Goal: Transaction & Acquisition: Purchase product/service

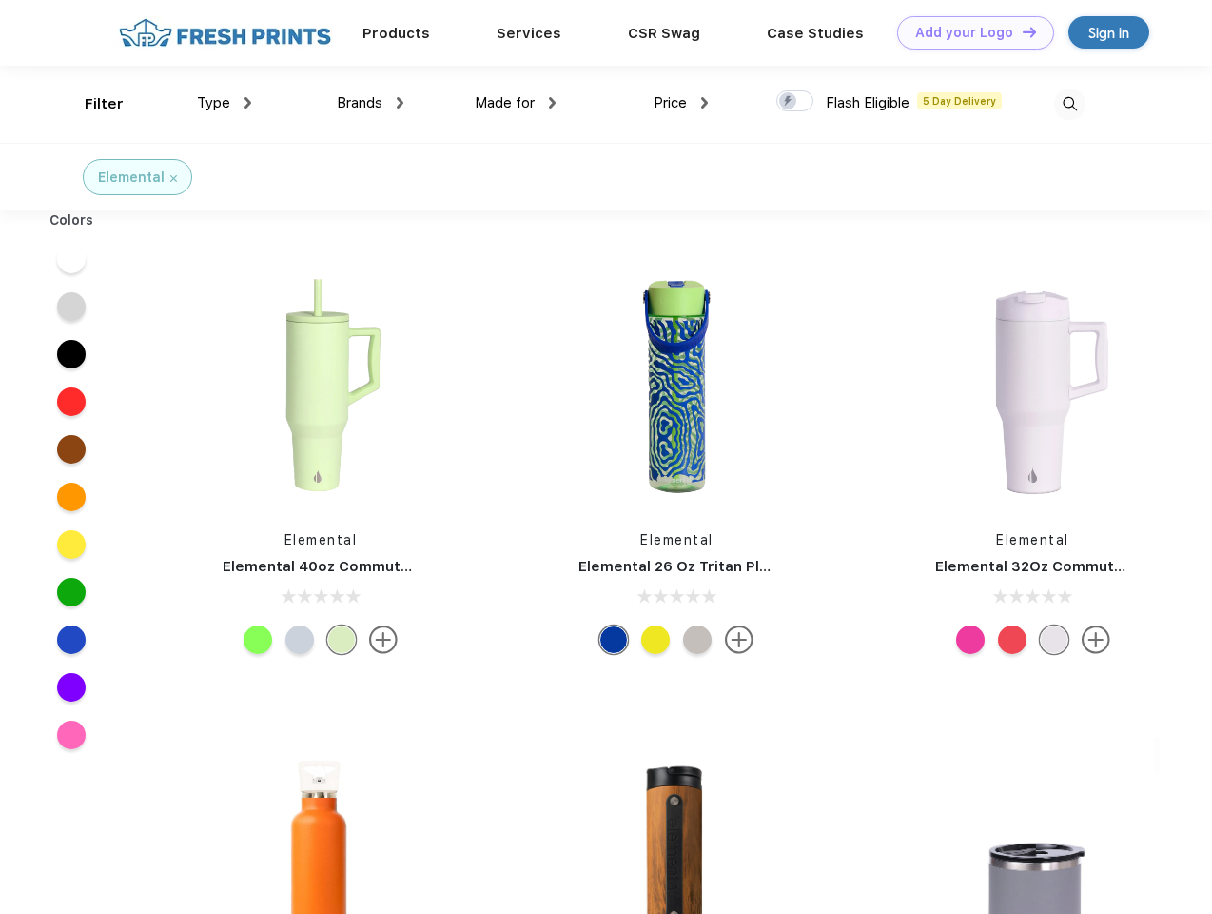
click at [969, 32] on link "Add your Logo Design Tool" at bounding box center [975, 32] width 157 height 33
click at [0, 0] on div "Design Tool" at bounding box center [0, 0] width 0 height 0
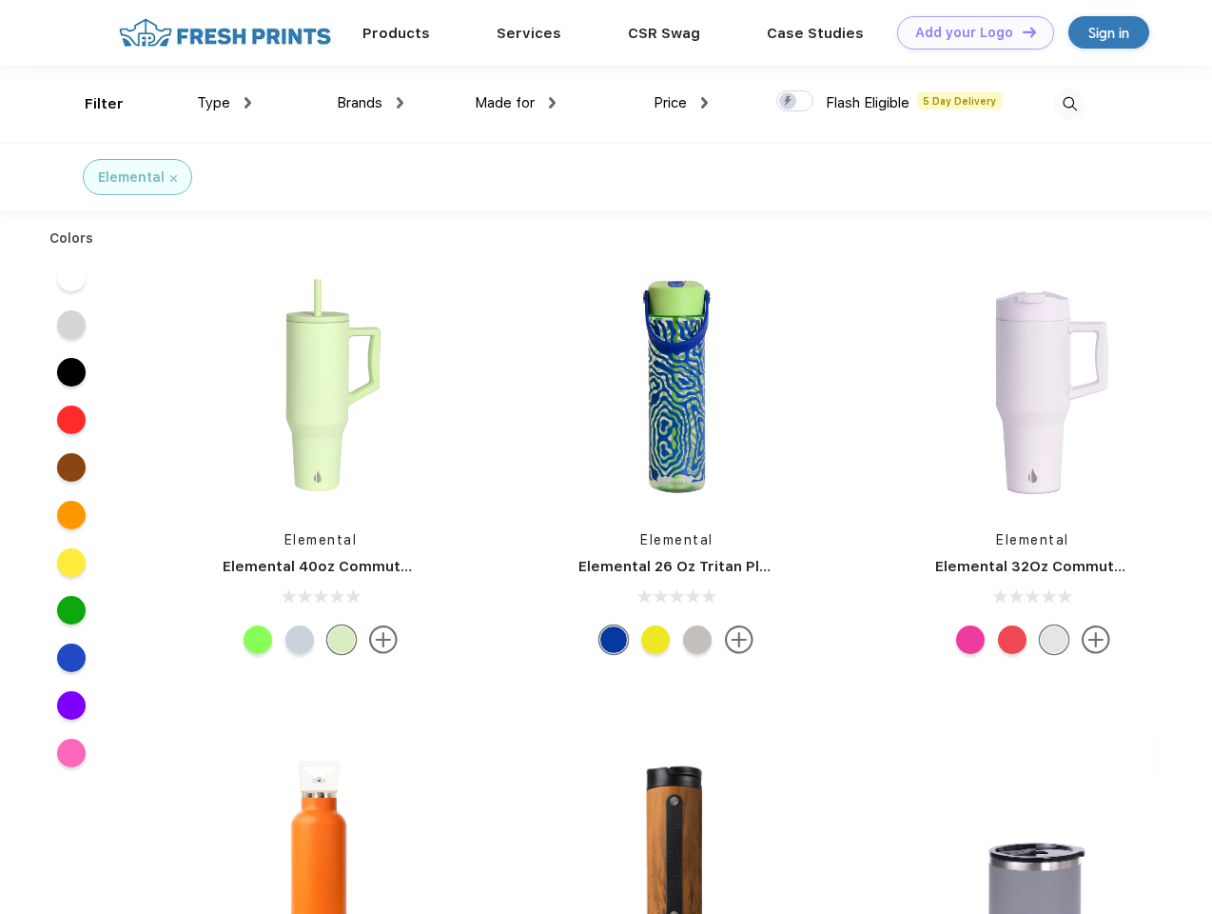
click at [1021, 31] on link "Add your Logo Design Tool" at bounding box center [975, 32] width 157 height 33
click at [91, 104] on div "Filter" at bounding box center [104, 104] width 39 height 22
click at [225, 103] on span "Type" at bounding box center [213, 102] width 33 height 17
click at [370, 103] on span "Brands" at bounding box center [360, 102] width 46 height 17
click at [516, 103] on span "Made for" at bounding box center [505, 102] width 60 height 17
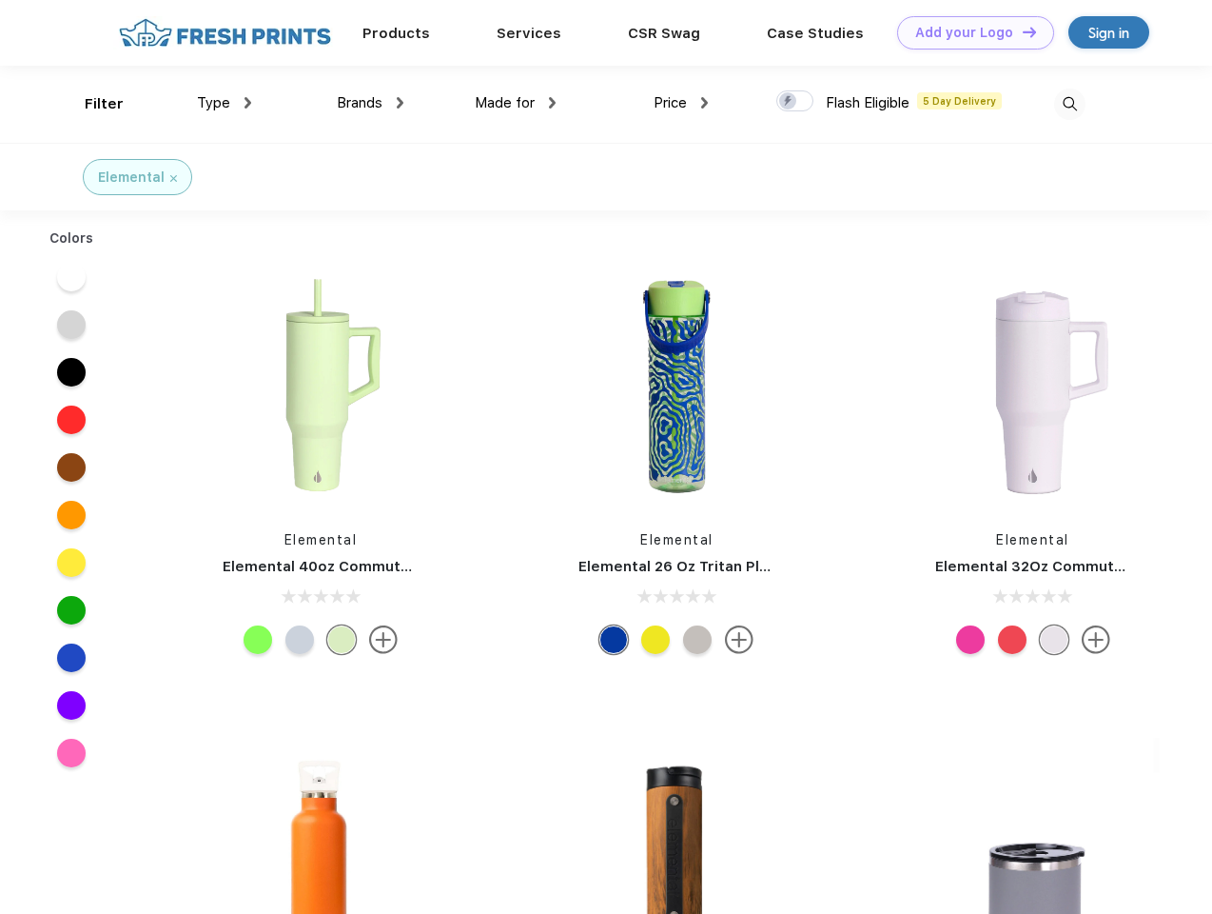
click at [681, 103] on span "Price" at bounding box center [670, 102] width 33 height 17
click at [796, 102] on div at bounding box center [795, 100] width 37 height 21
click at [789, 102] on input "checkbox" at bounding box center [783, 95] width 12 height 12
click at [1070, 104] on img at bounding box center [1070, 104] width 31 height 31
